Goal: Contribute content: Contribute content

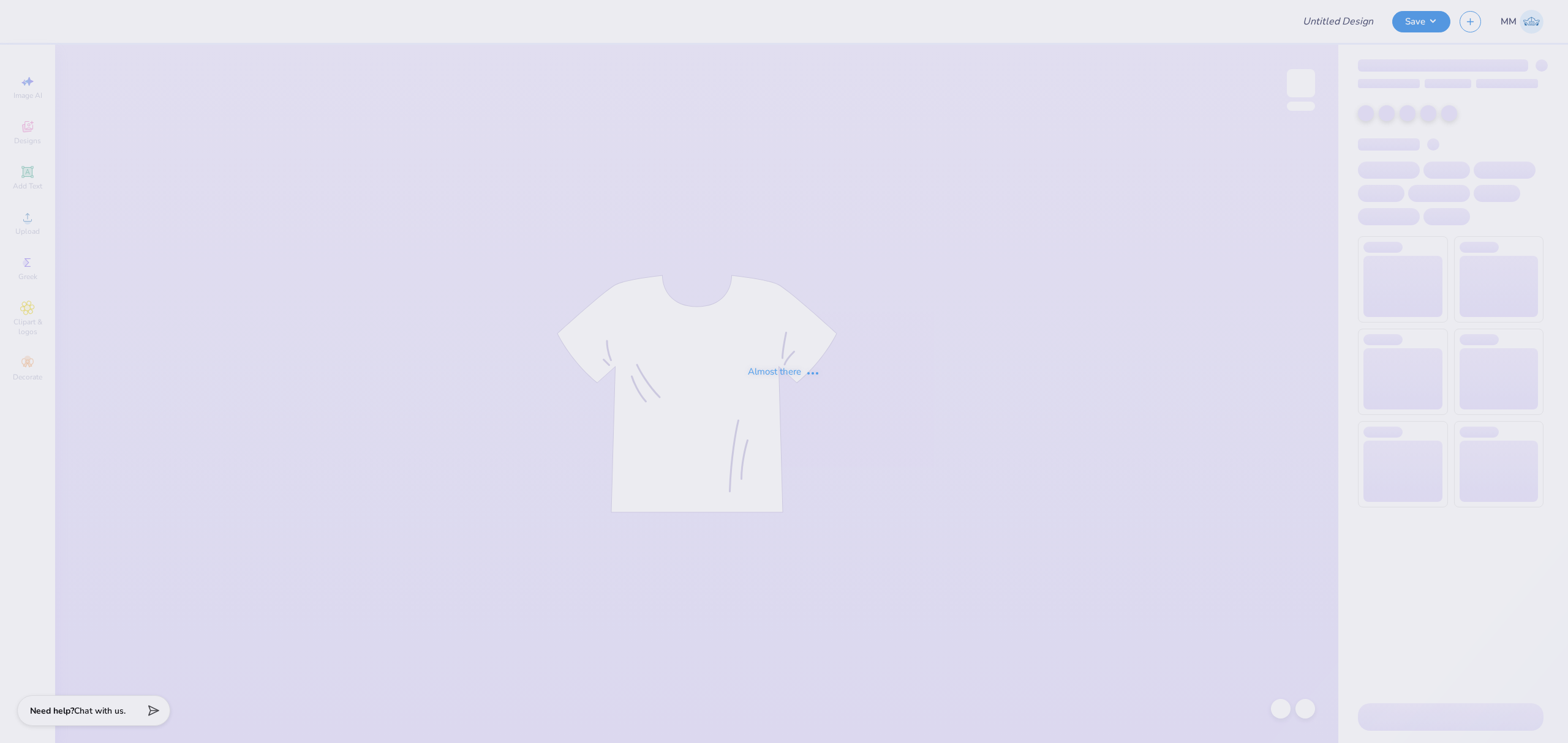
type input "Dos Bros Merch 2025!"
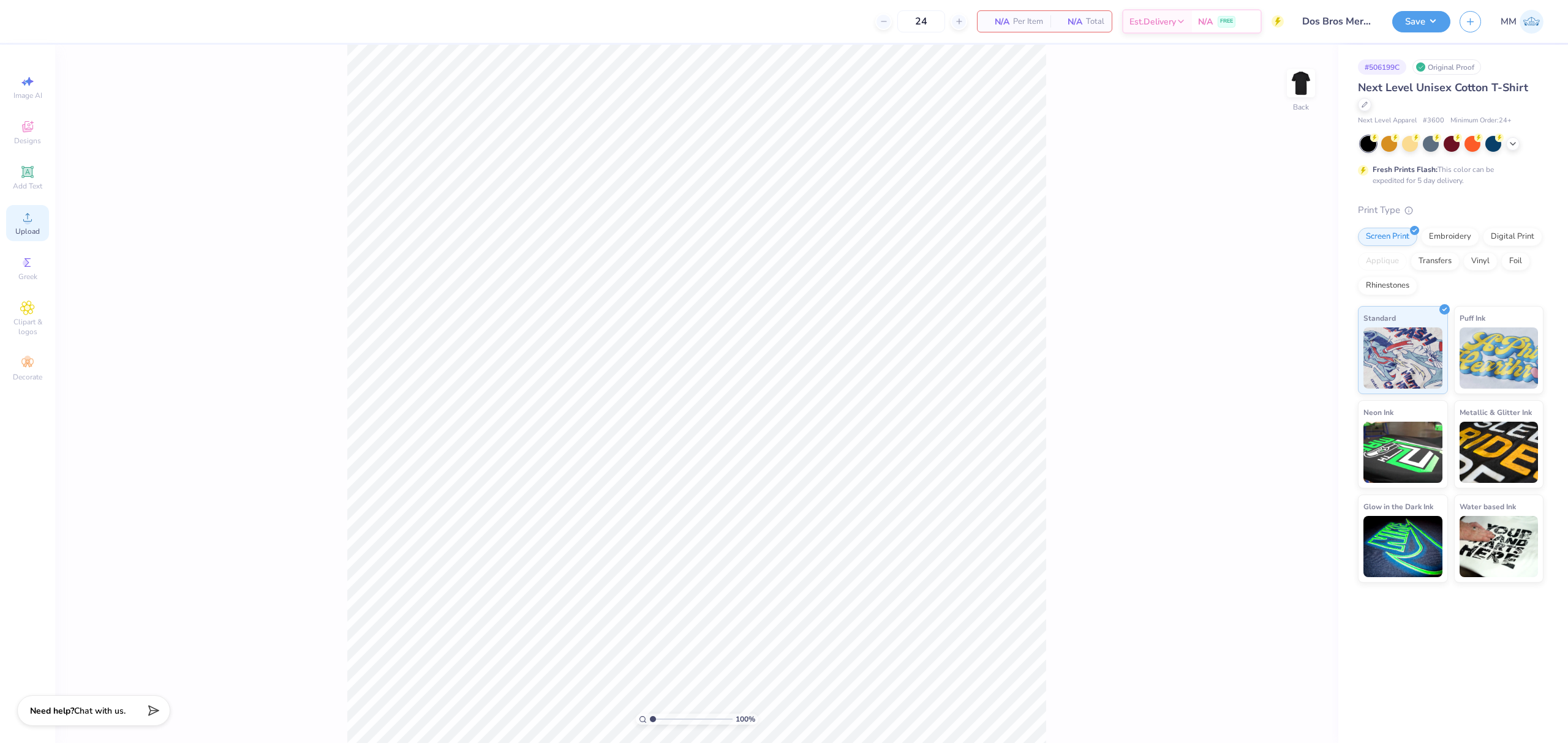
click at [18, 217] on div "Upload" at bounding box center [27, 223] width 43 height 36
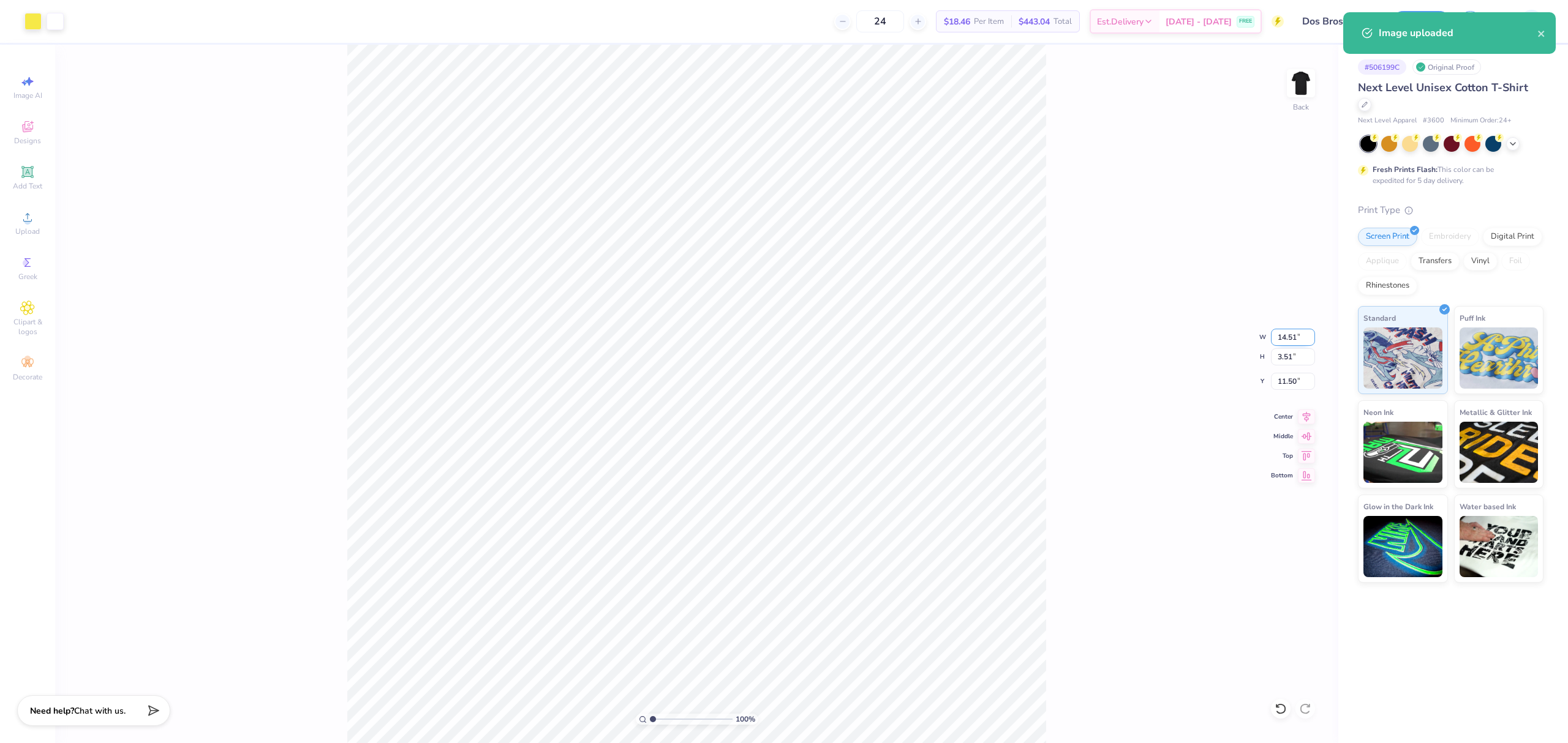
click at [1282, 331] on input "14.51" at bounding box center [1293, 337] width 44 height 17
type input "12.00"
type input "2.90"
click at [1286, 379] on input "11.80" at bounding box center [1293, 381] width 44 height 17
type input "3.00"
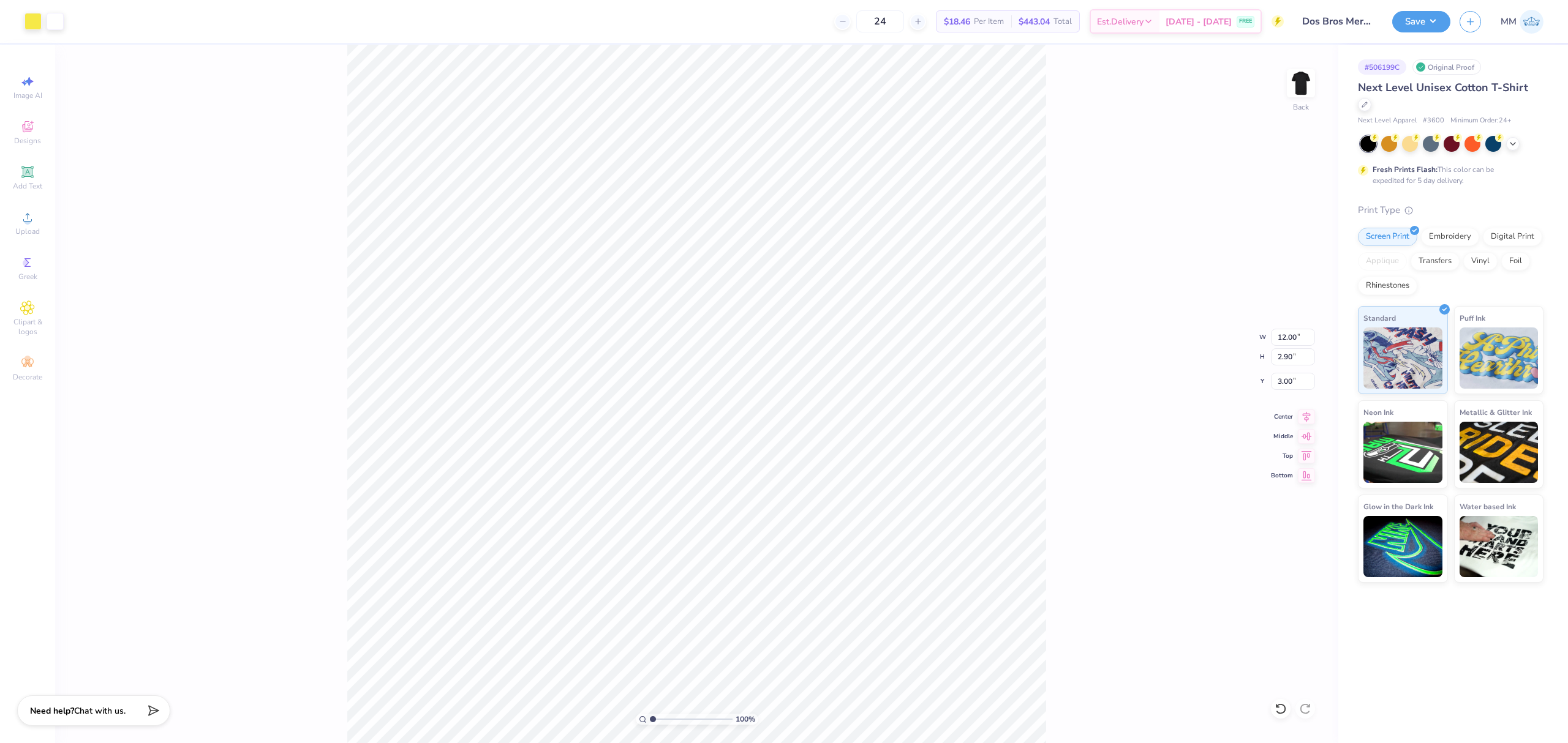
click at [1069, 409] on div "100 % Back W 12.00 12.00 " H 2.90 2.90 " Y 3.00 3.00 " Center Middle Top Bottom" at bounding box center [696, 394] width 1283 height 699
click at [1301, 98] on img at bounding box center [1301, 84] width 49 height 49
click at [28, 217] on icon at bounding box center [27, 217] width 15 height 15
click at [1288, 339] on input "14.65" at bounding box center [1293, 337] width 44 height 17
type input "12.00"
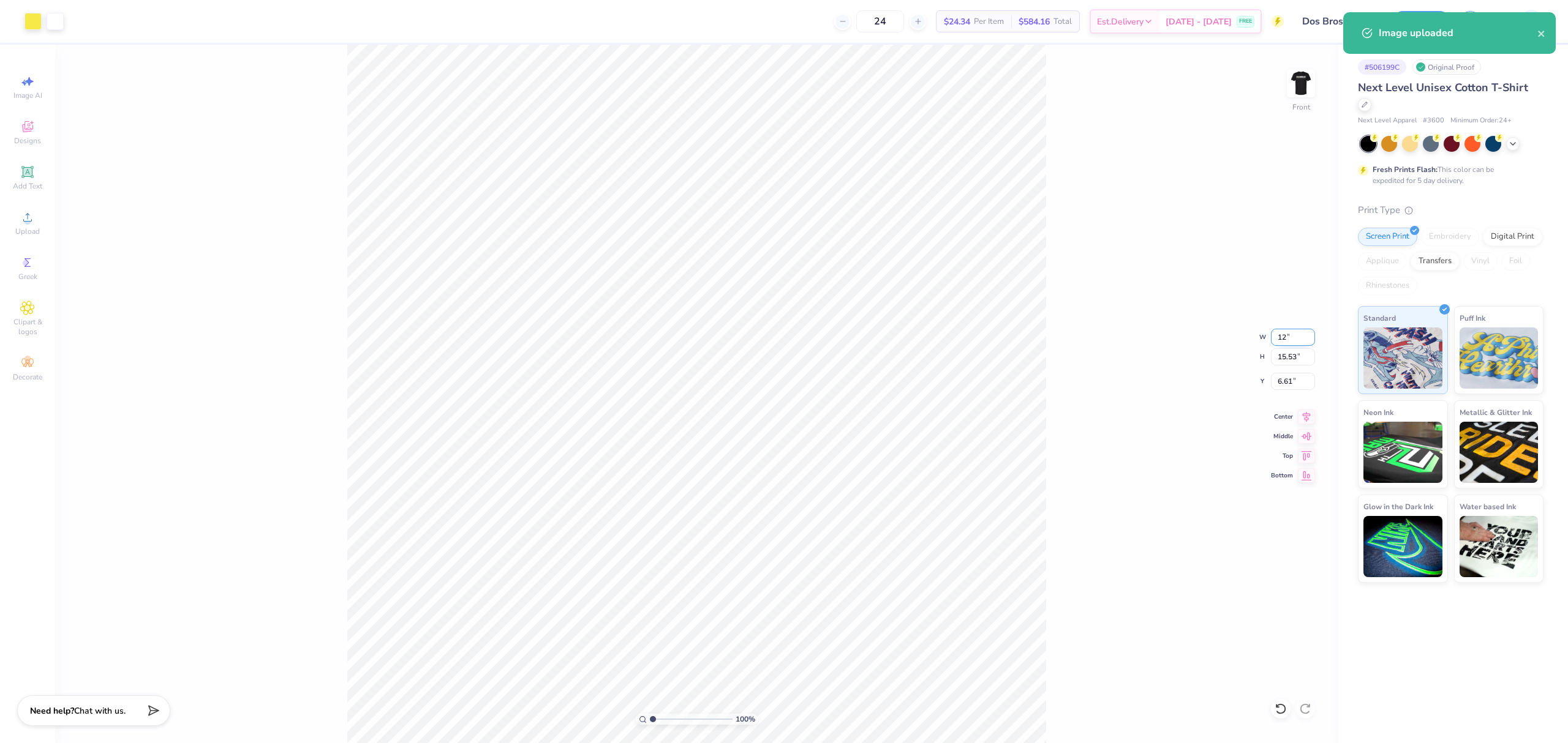
type input "12.72"
click at [1289, 374] on input "8.01" at bounding box center [1293, 381] width 44 height 17
type input "3.00"
drag, startPoint x: 1305, startPoint y: 415, endPoint x: 1069, endPoint y: 400, distance: 236.5
click at [1301, 415] on icon at bounding box center [1306, 416] width 17 height 15
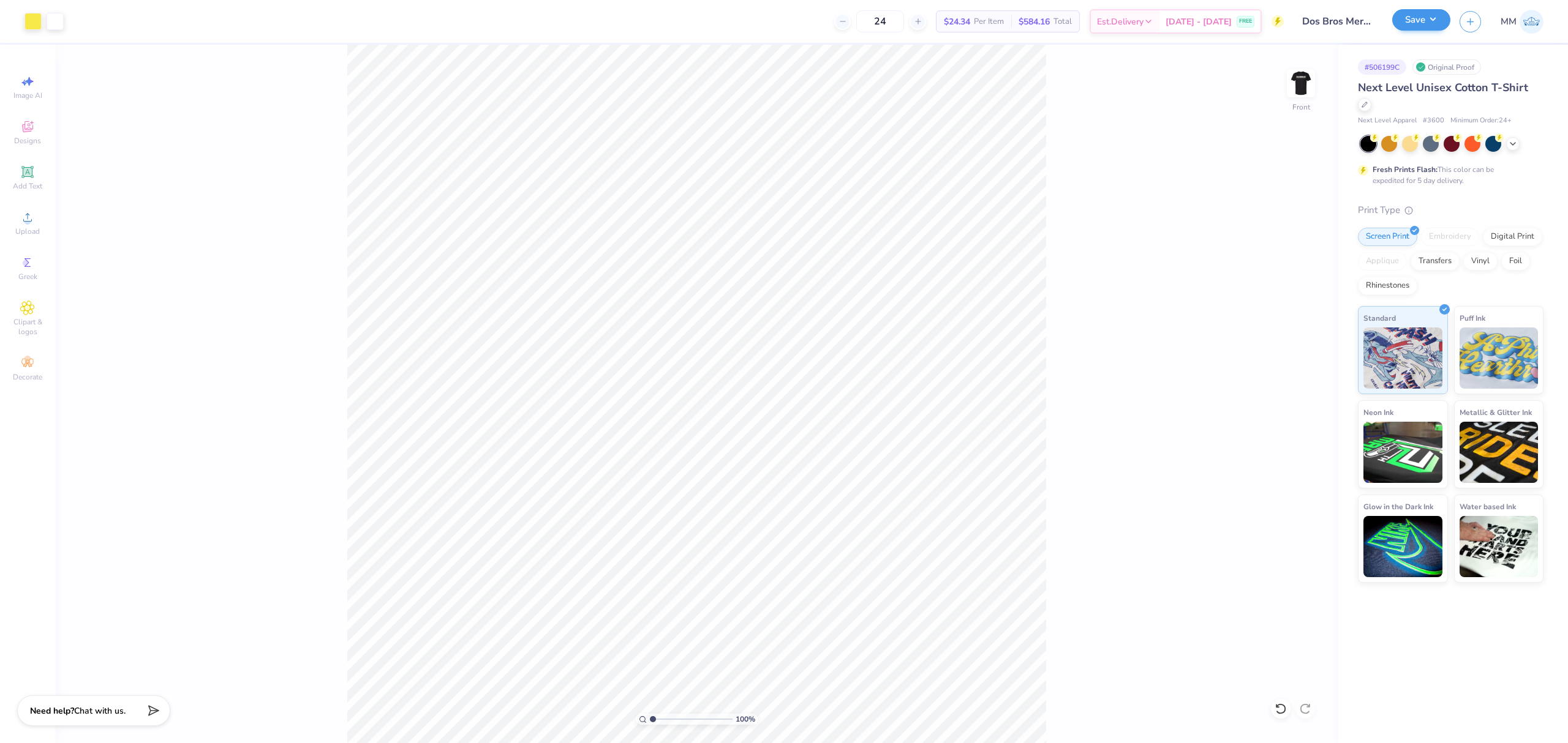
drag, startPoint x: 1435, startPoint y: 5, endPoint x: 1430, endPoint y: 12, distance: 8.6
click at [1434, 8] on div "Save MM" at bounding box center [1480, 21] width 176 height 43
click at [1430, 20] on button "Save" at bounding box center [1421, 20] width 58 height 22
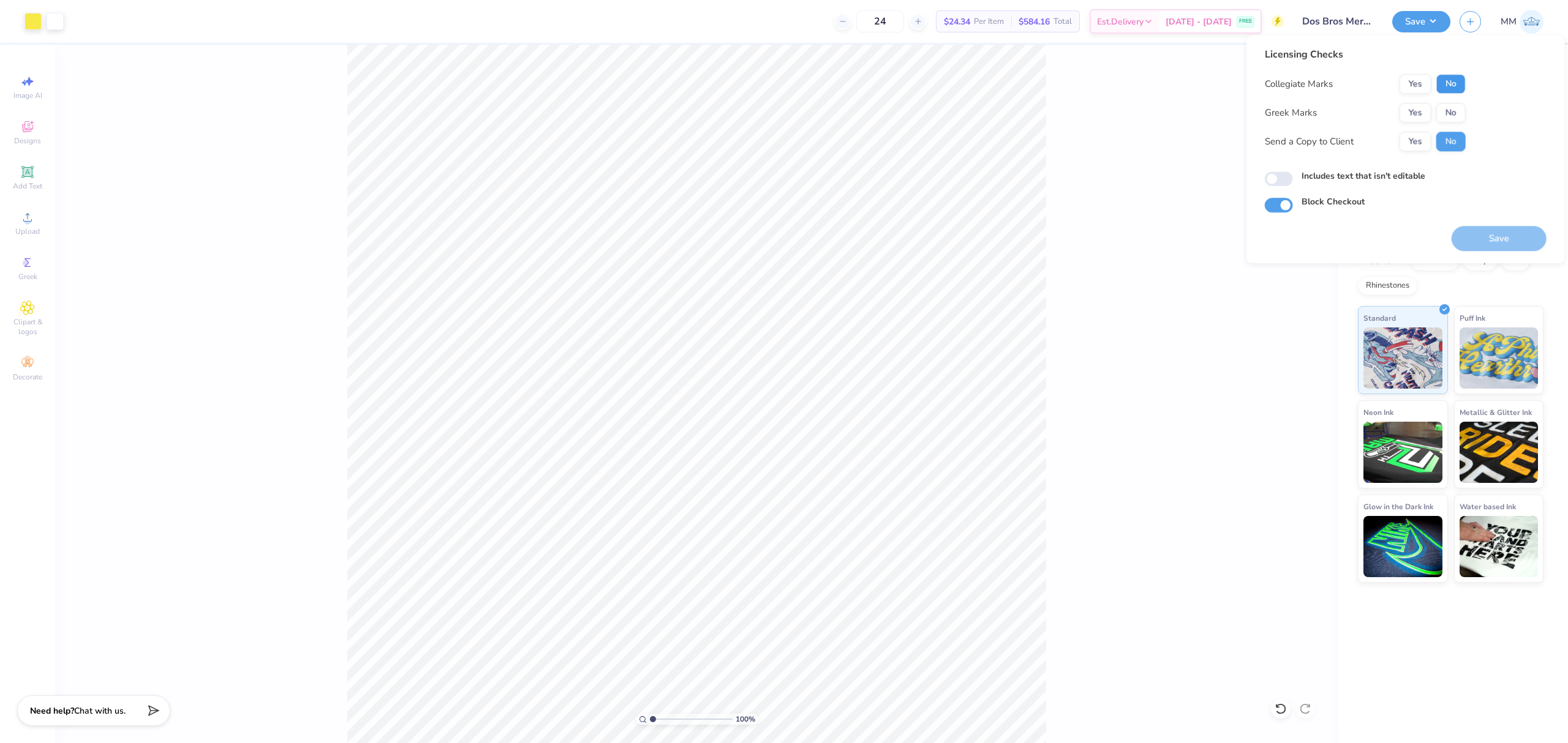
click at [1441, 84] on button "No" at bounding box center [1451, 84] width 30 height 20
click at [1451, 103] on button "No" at bounding box center [1451, 112] width 30 height 20
click at [1477, 247] on button "Save" at bounding box center [1498, 239] width 95 height 25
